Goal: Task Accomplishment & Management: Manage account settings

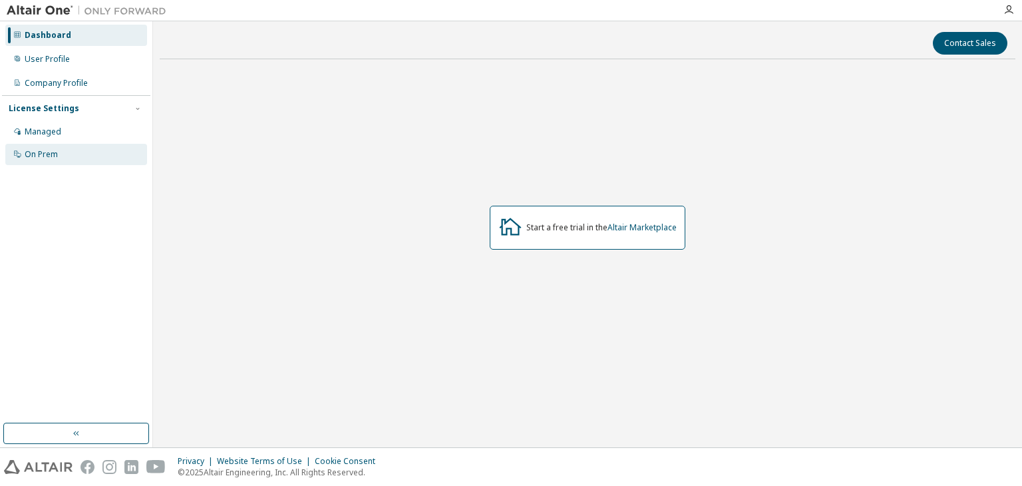
click at [27, 159] on div "On Prem" at bounding box center [41, 154] width 33 height 11
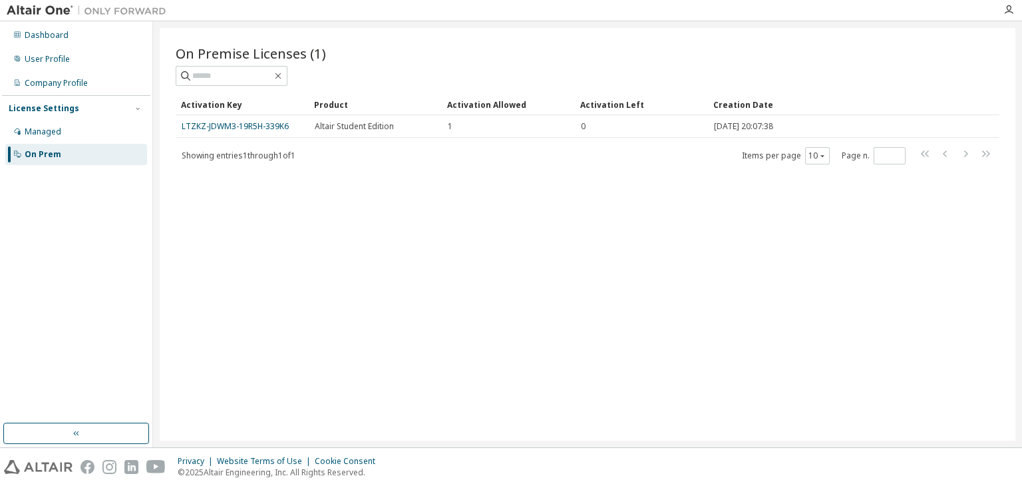
drag, startPoint x: 282, startPoint y: 126, endPoint x: 297, endPoint y: 109, distance: 23.1
click at [297, 109] on div "Activation Key" at bounding box center [242, 104] width 122 height 21
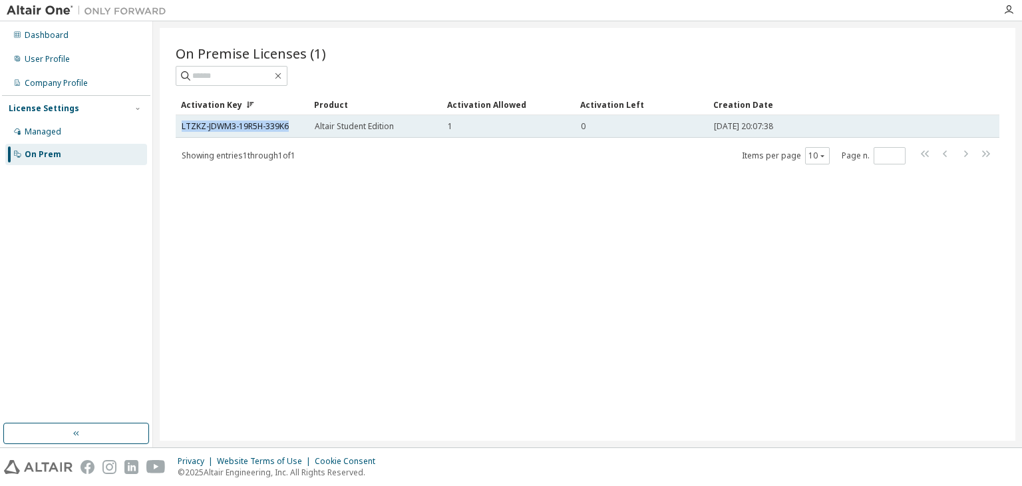
drag, startPoint x: 293, startPoint y: 126, endPoint x: 178, endPoint y: 131, distance: 114.6
click at [178, 131] on td "LTZKZ-JDWM3-19R5H-339K6" at bounding box center [242, 126] width 133 height 23
copy link "LTZKZ-JDWM3-19R5H-339K6"
click at [290, 125] on div "LTZKZ-JDWM3-19R5H-339K6" at bounding box center [242, 126] width 121 height 11
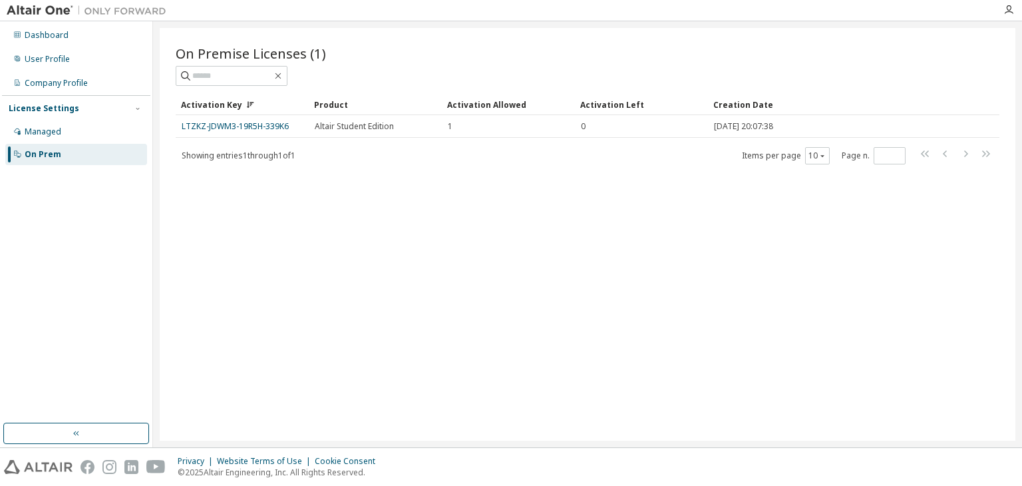
click at [706, 384] on div "On Premise Licenses (1) Clear Load Save Save As Field Operator Value Select fil…" at bounding box center [588, 234] width 856 height 413
